Goal: Task Accomplishment & Management: Manage account settings

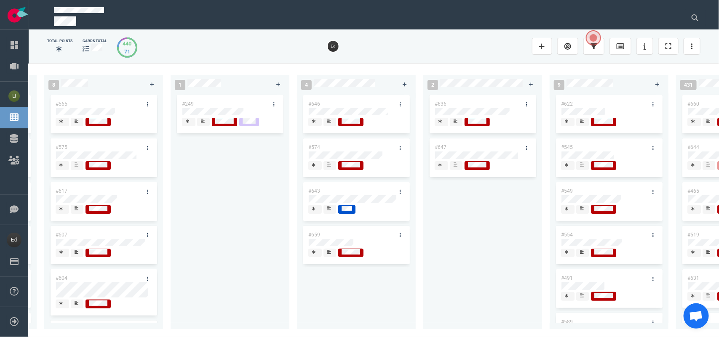
scroll to position [0, 1388]
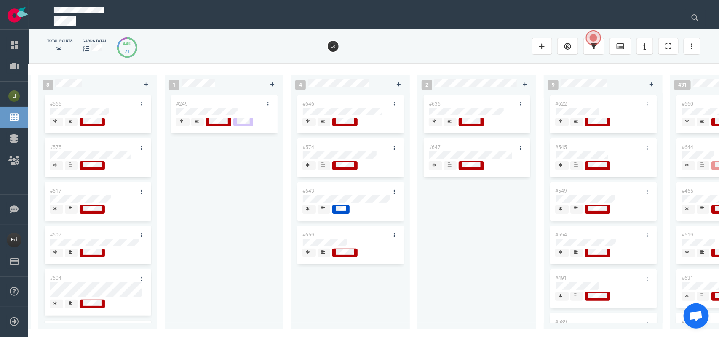
click at [476, 224] on div "#636 #647" at bounding box center [476, 206] width 109 height 226
click at [449, 123] on icon at bounding box center [450, 121] width 4 height 4
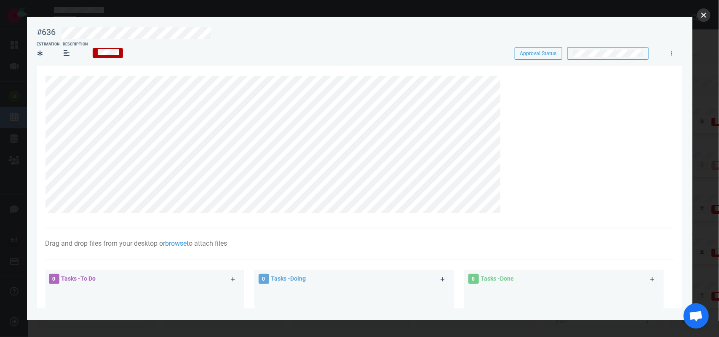
click at [699, 16] on button "close" at bounding box center [703, 14] width 13 height 13
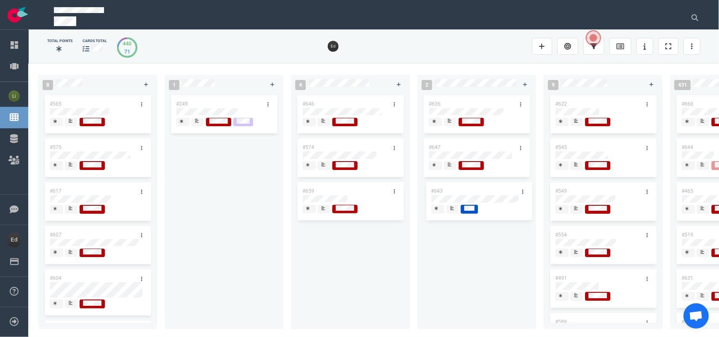
click at [443, 186] on div "0 3 #670 #667 #653 13 #668 #661 #656 #641 #639 #608 #611 #602 #603 3 #482 #390 …" at bounding box center [374, 200] width 690 height 274
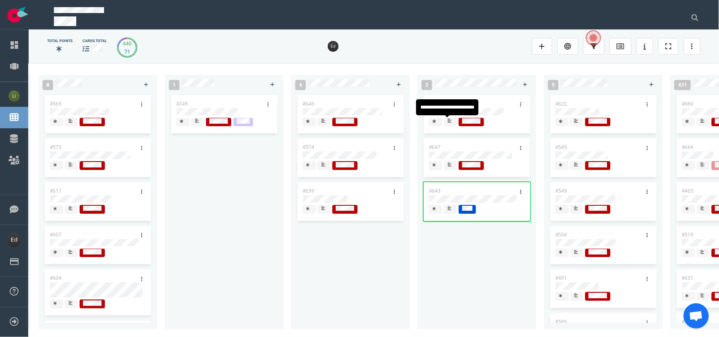
click at [448, 123] on div at bounding box center [450, 121] width 5 height 7
